Goal: Find specific page/section: Find specific page/section

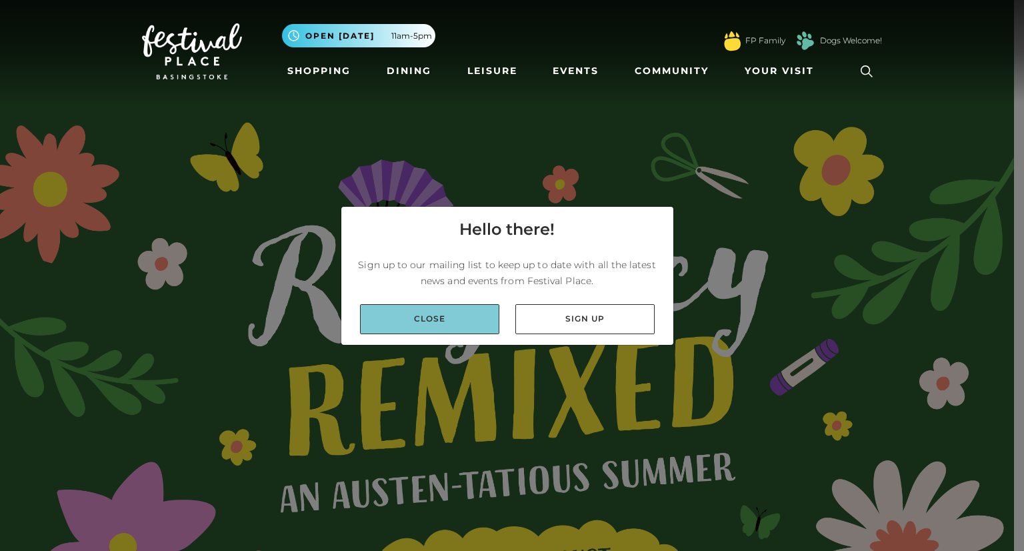
click at [489, 318] on link "Close" at bounding box center [429, 319] width 139 height 30
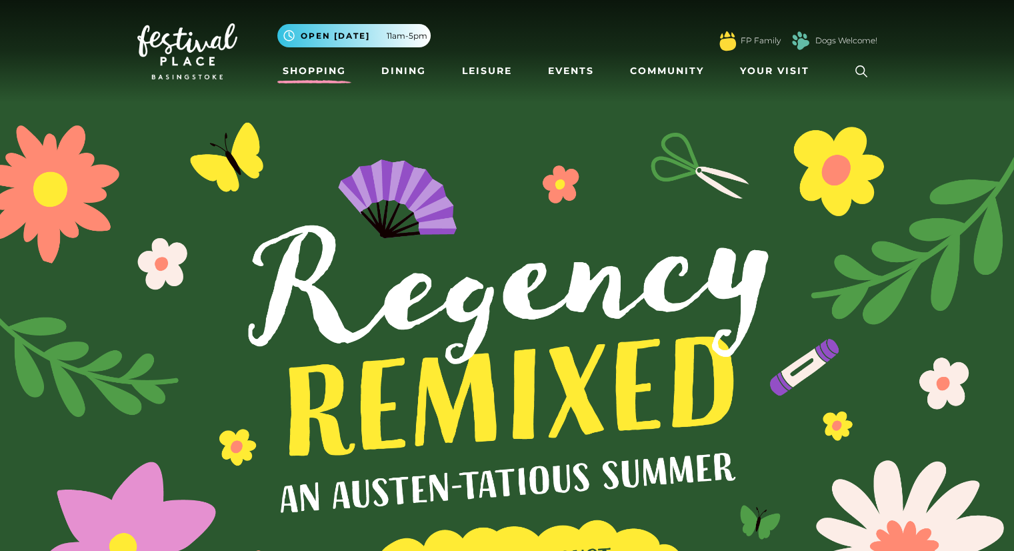
click at [320, 67] on link "Shopping" at bounding box center [314, 71] width 74 height 25
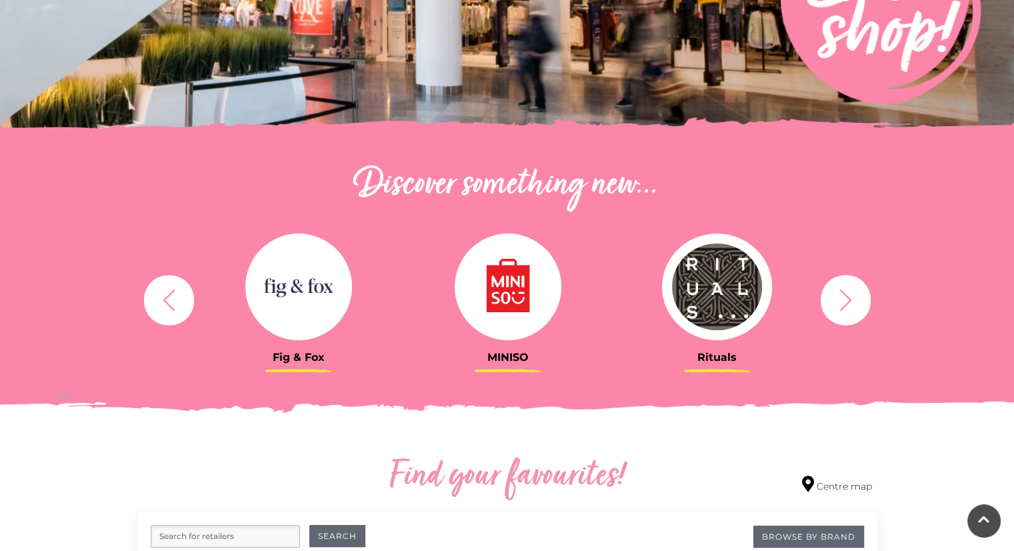
scroll to position [330, 0]
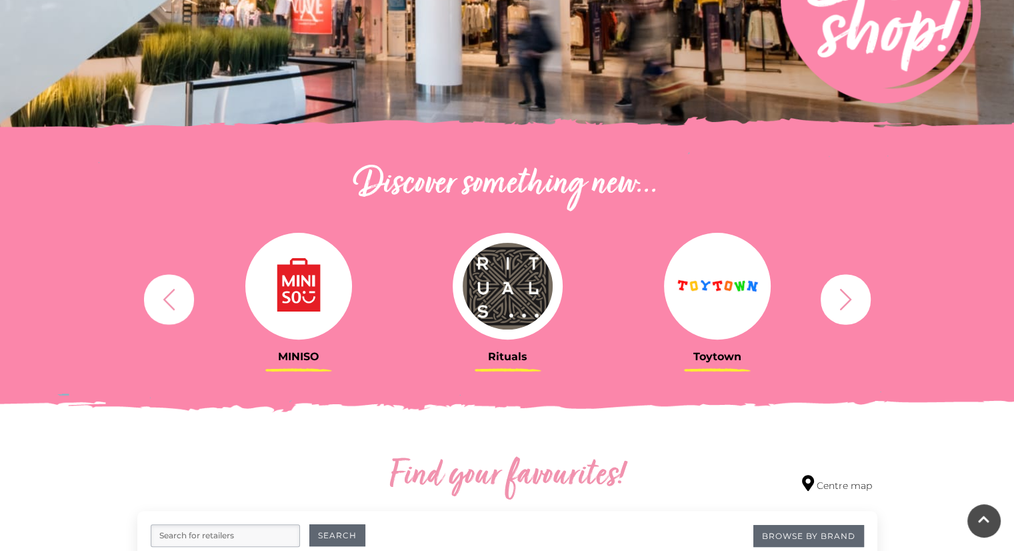
click at [852, 293] on icon "button" at bounding box center [845, 299] width 25 height 25
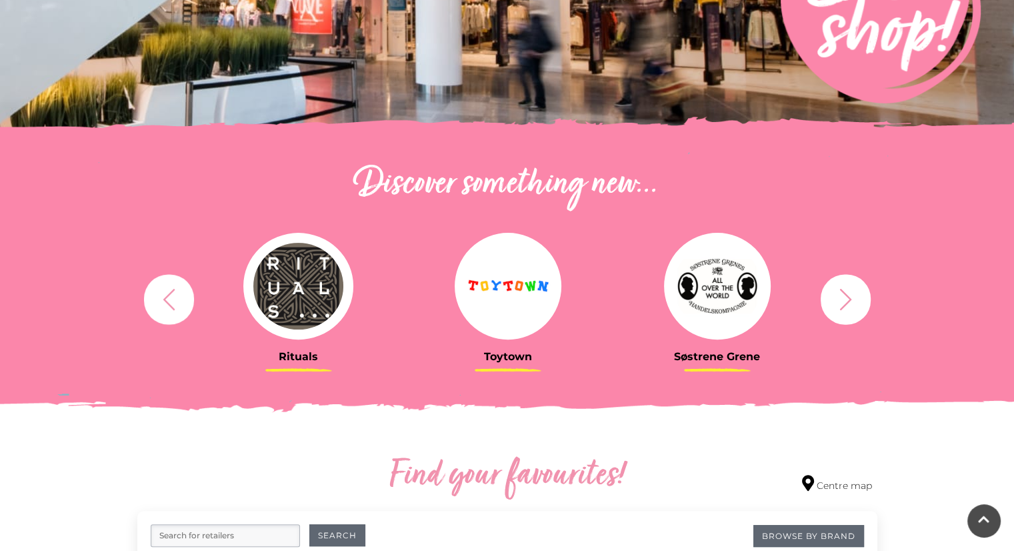
click at [852, 293] on icon "button" at bounding box center [845, 299] width 25 height 25
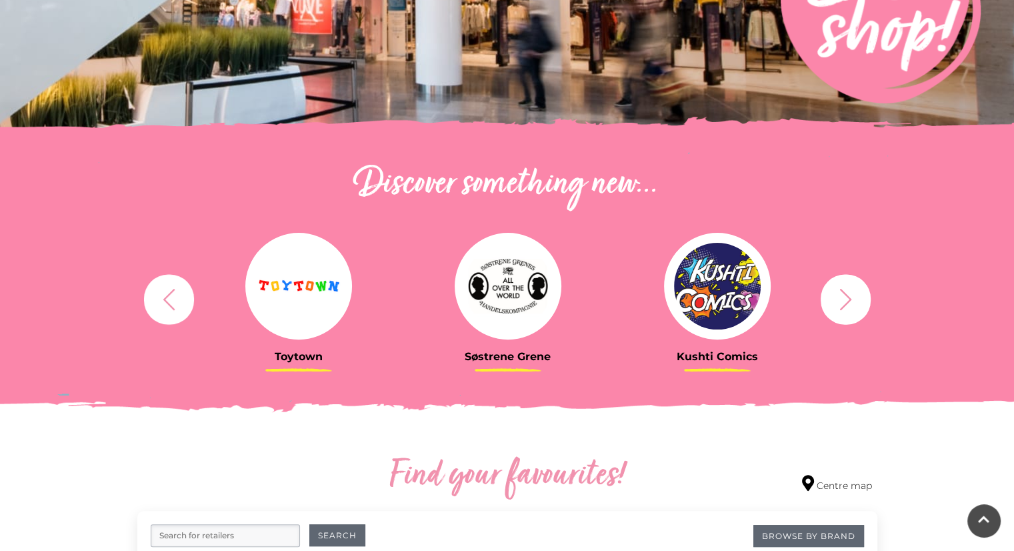
click at [852, 293] on icon "button" at bounding box center [845, 299] width 25 height 25
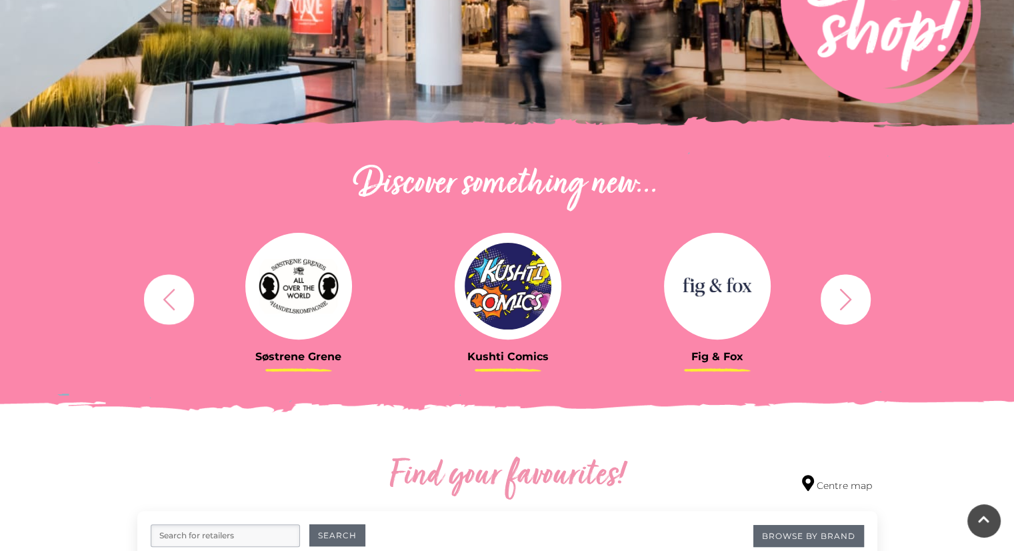
click at [836, 299] on icon "button" at bounding box center [845, 299] width 25 height 25
click at [838, 298] on icon "button" at bounding box center [845, 299] width 25 height 25
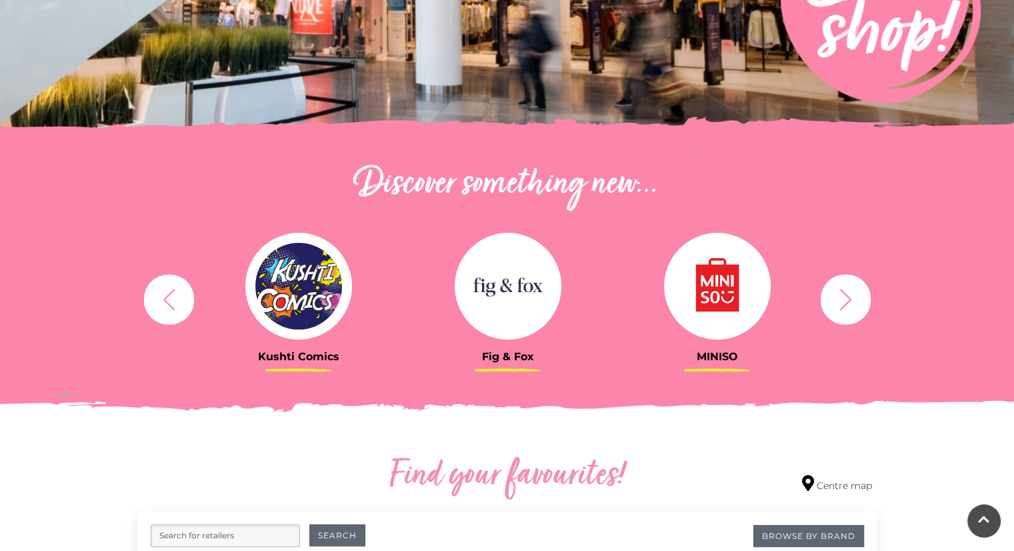
click at [838, 300] on icon "button" at bounding box center [845, 299] width 25 height 25
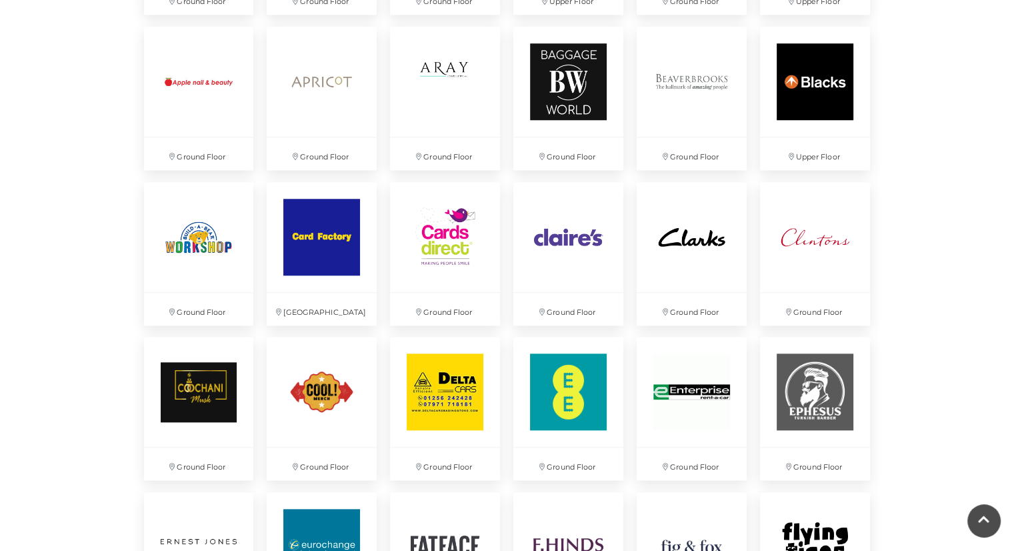
scroll to position [1128, 0]
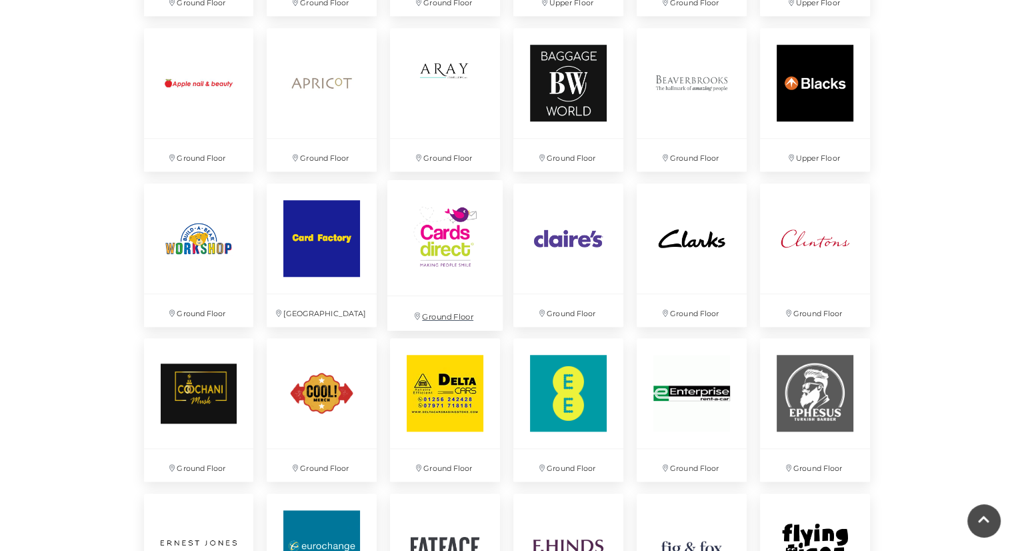
click at [443, 259] on img at bounding box center [444, 236] width 115 height 115
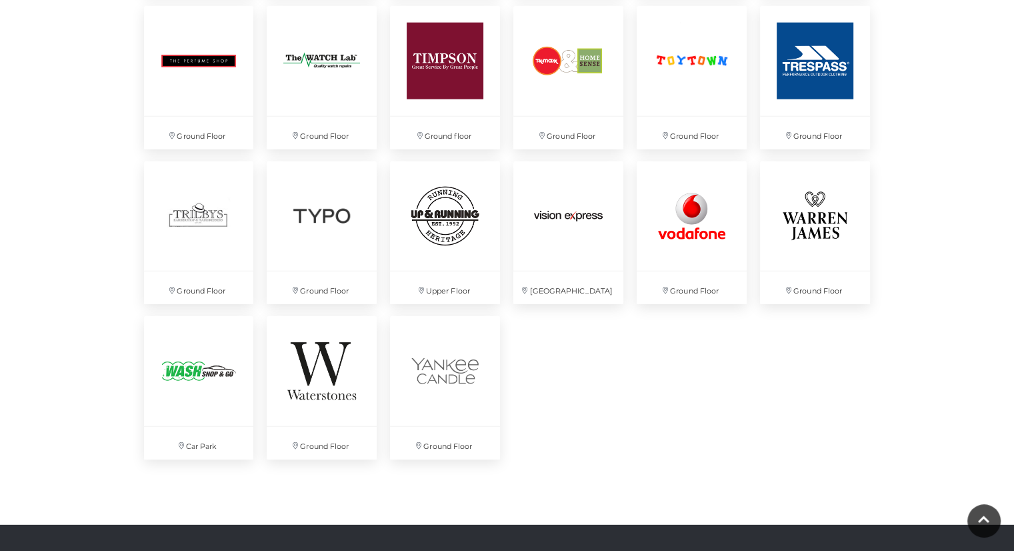
scroll to position [3484, 0]
